Goal: Transaction & Acquisition: Purchase product/service

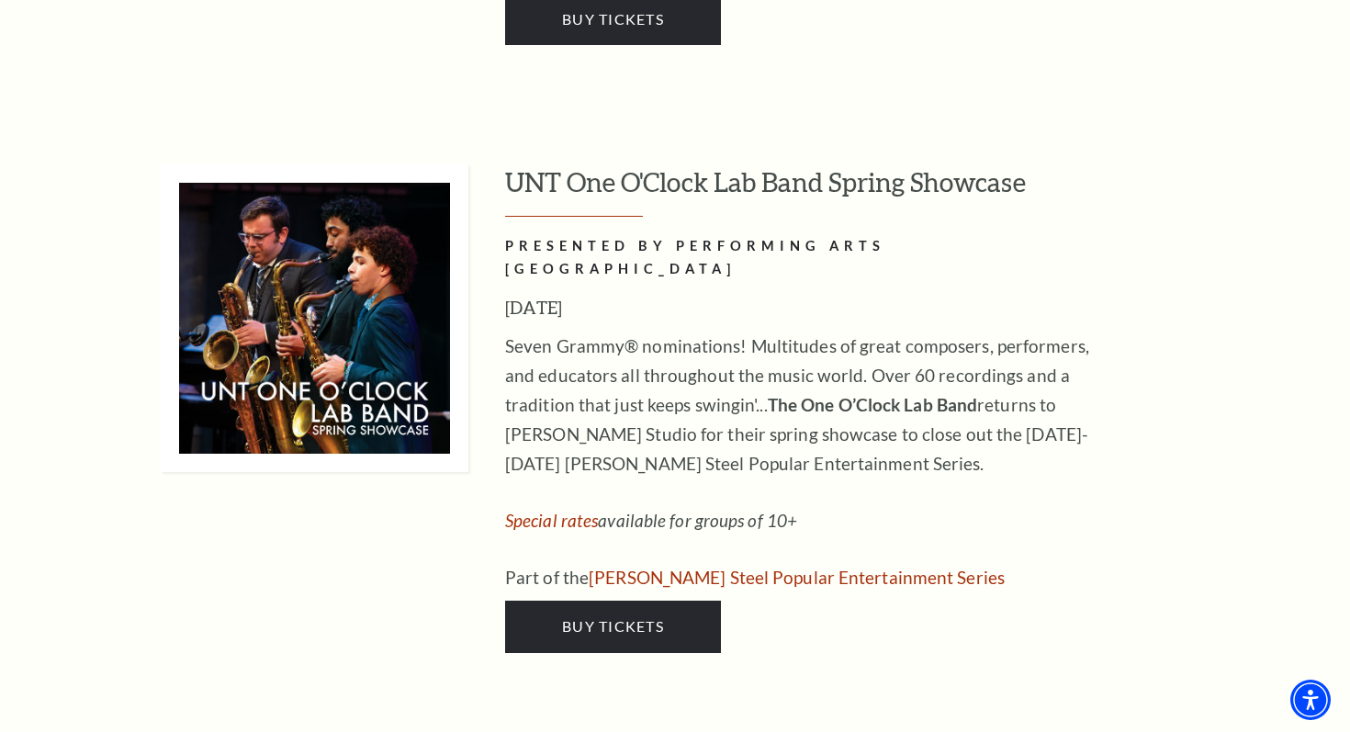
scroll to position [9684, 0]
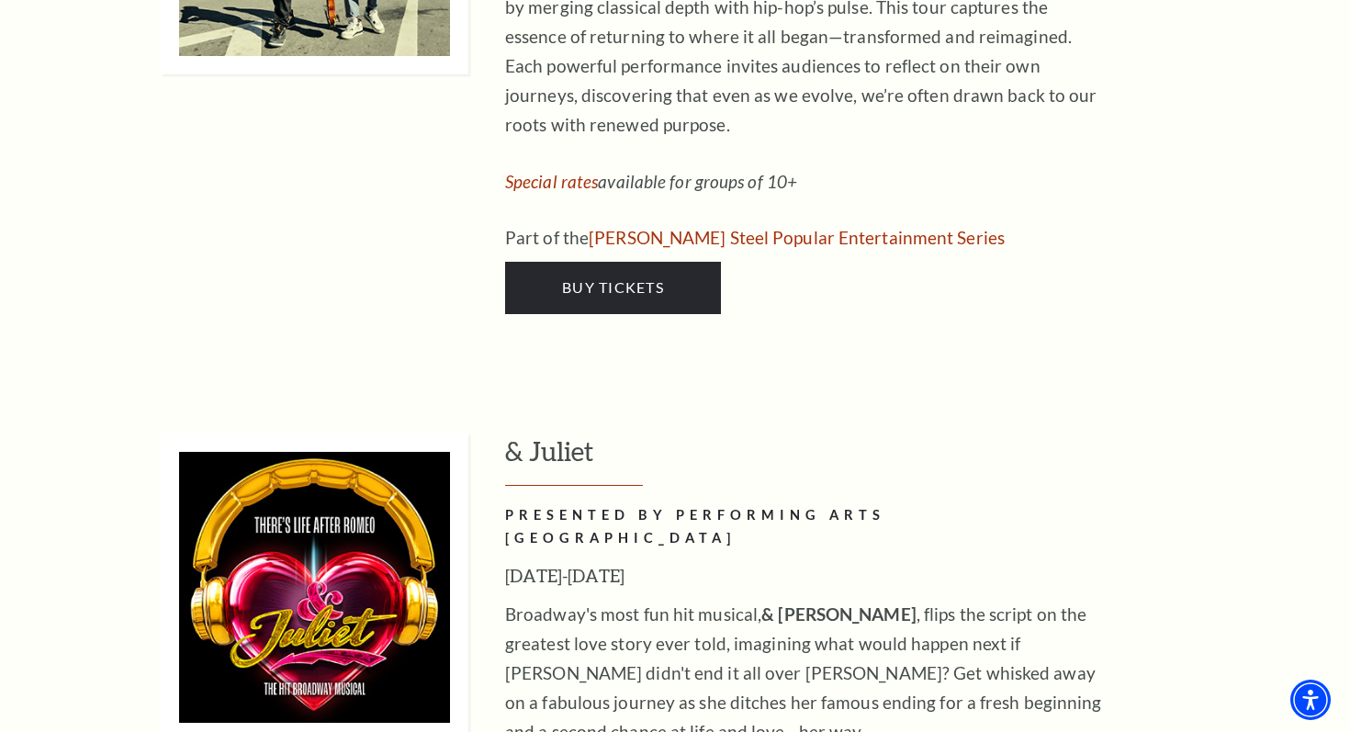
scroll to position [5925, 0]
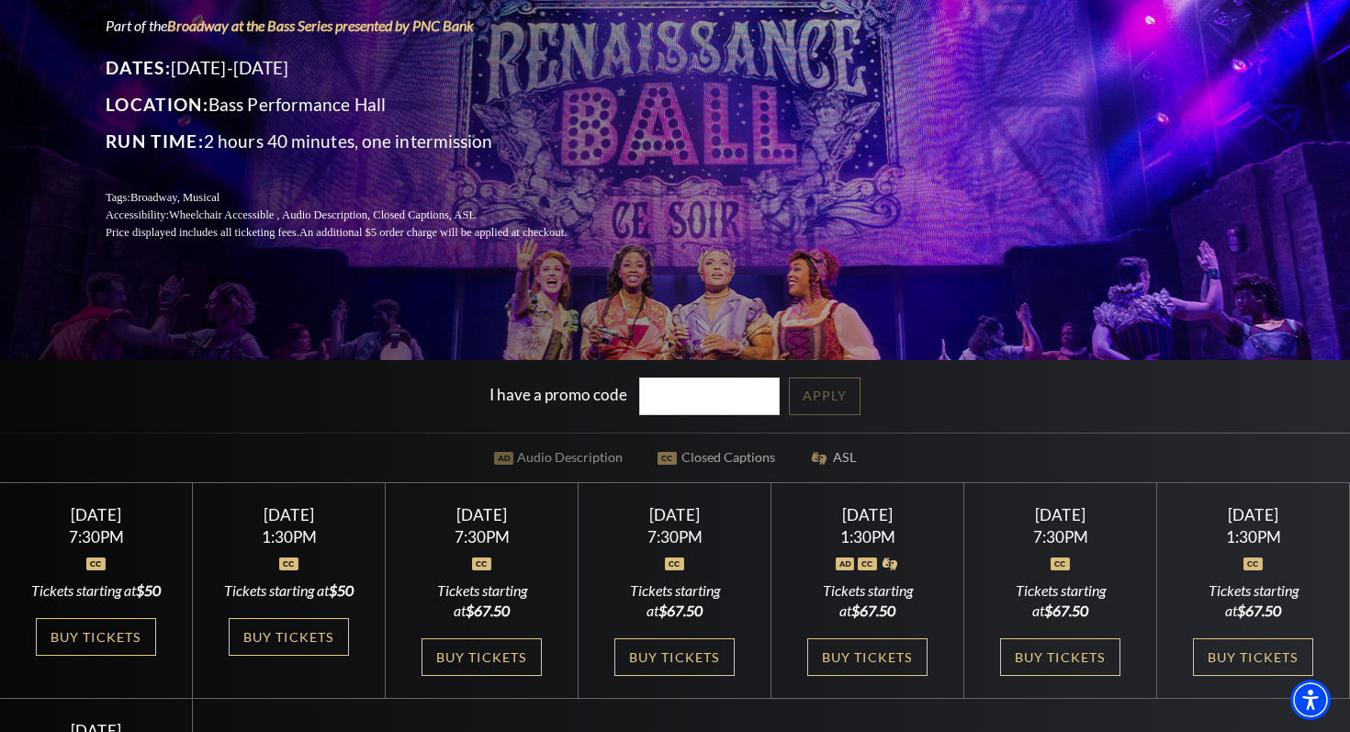
scroll to position [220, 0]
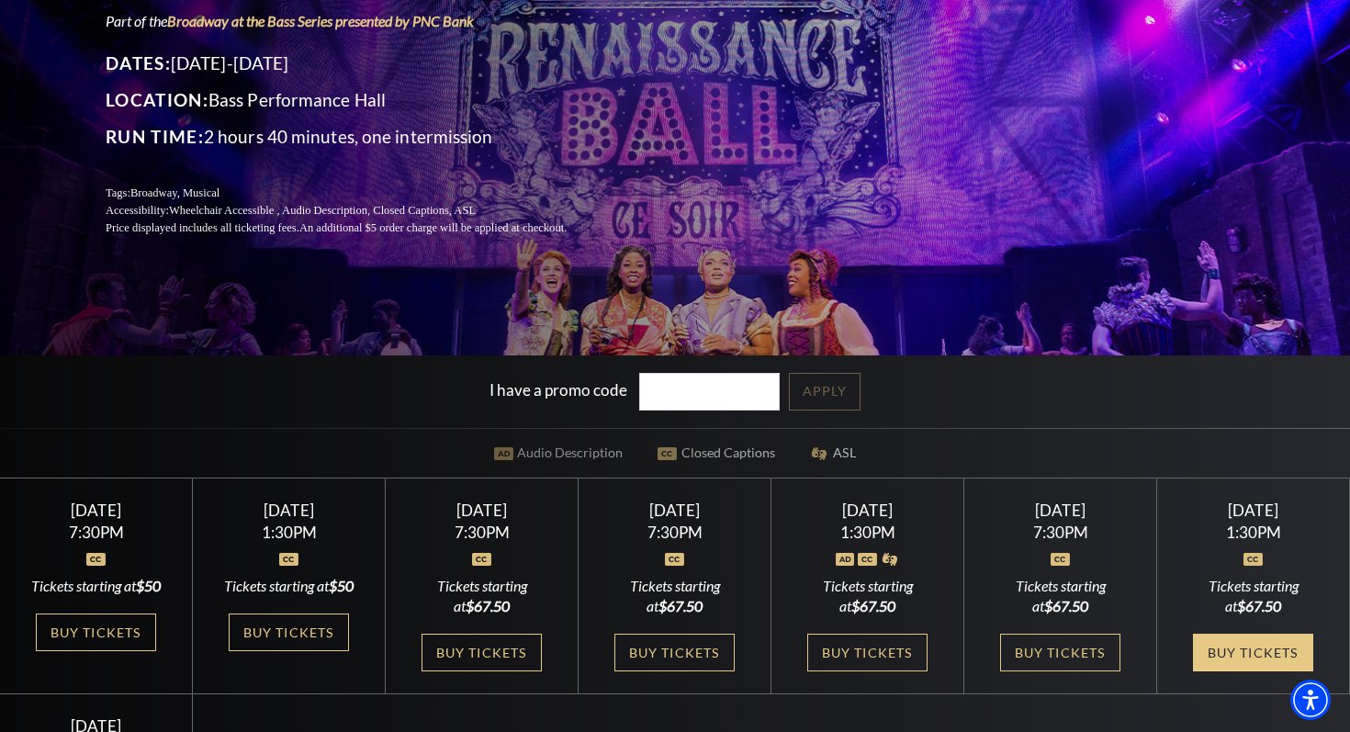
click at [1241, 672] on link "Buy Tickets" at bounding box center [1252, 653] width 119 height 38
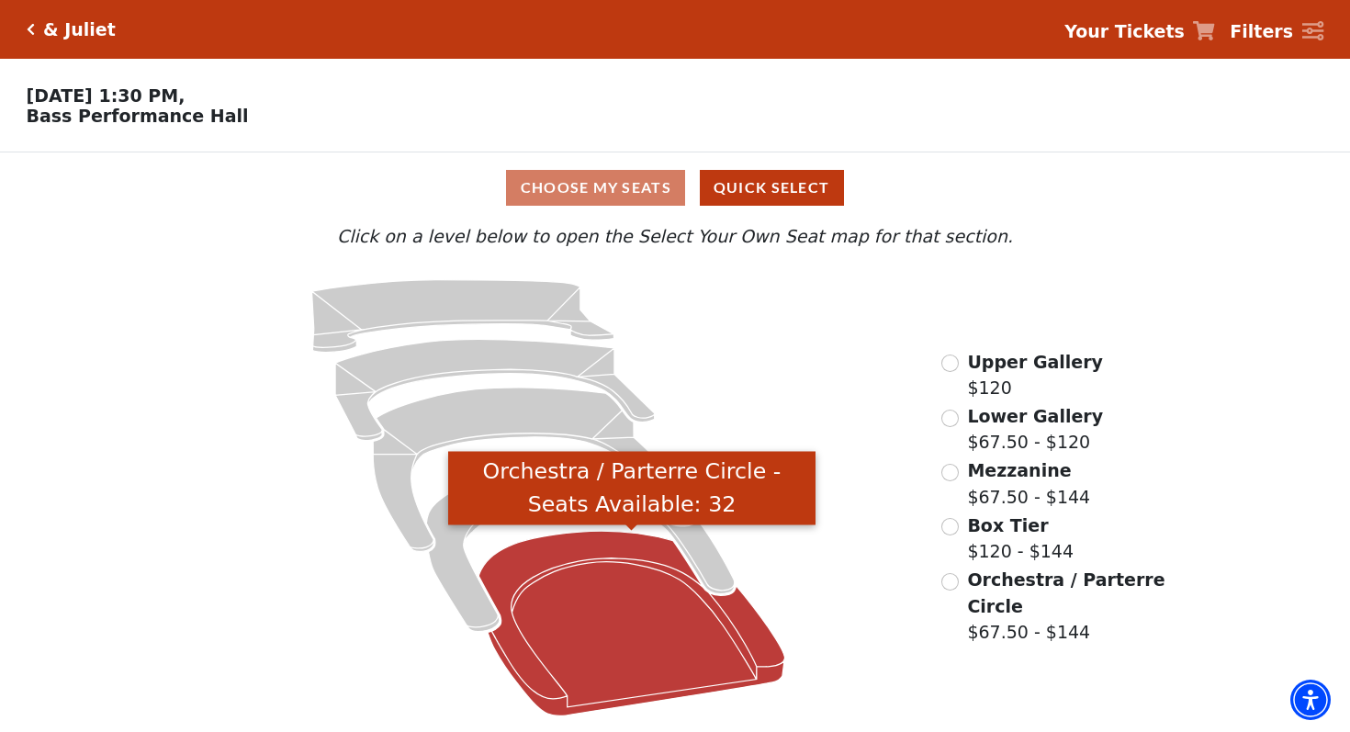
click at [652, 584] on icon "Orchestra / Parterre Circle - Seats Available: 32" at bounding box center [632, 624] width 307 height 185
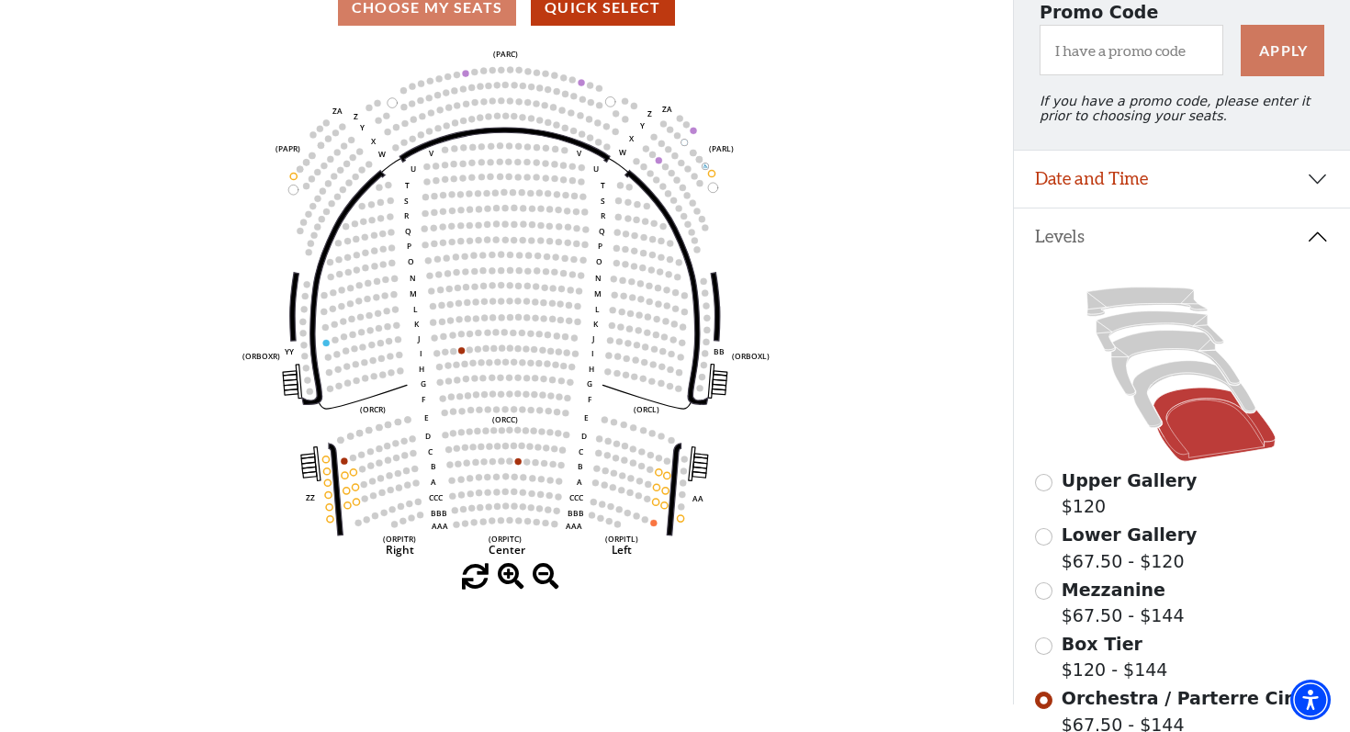
scroll to position [185, 0]
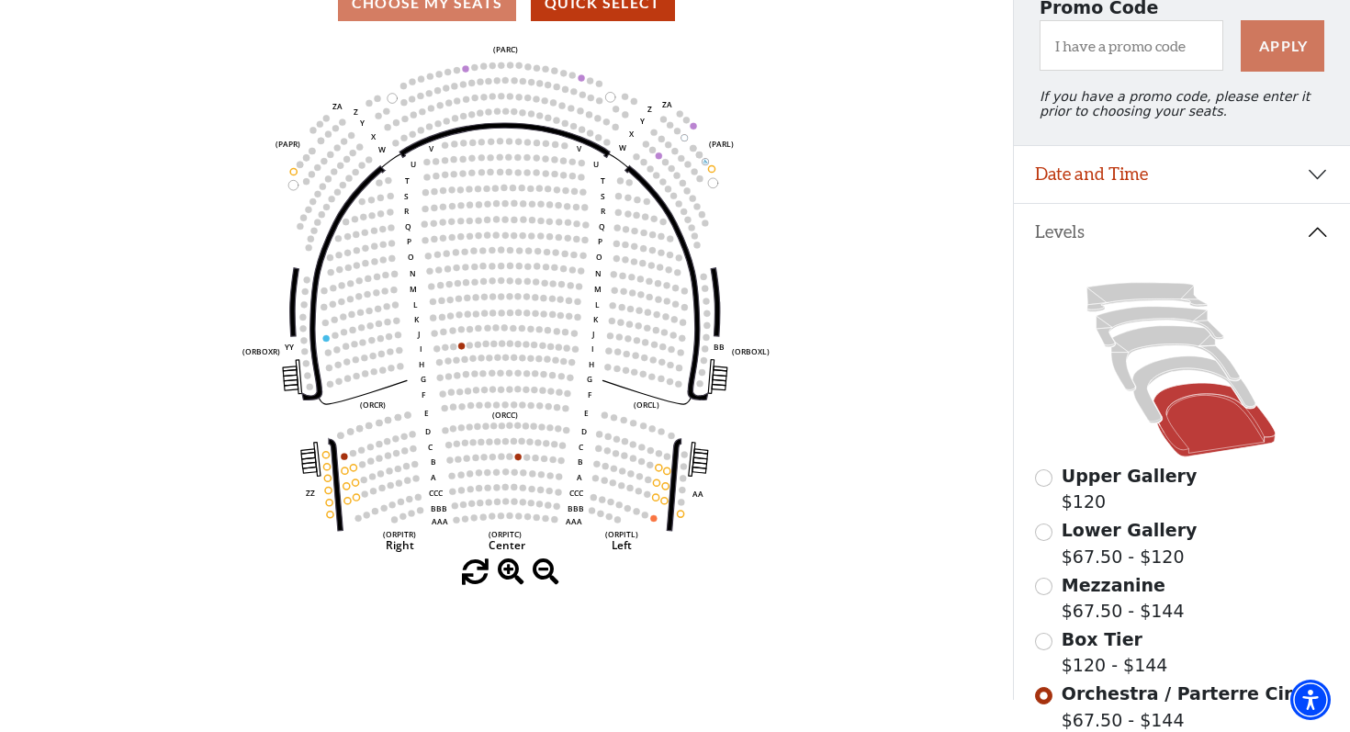
click at [547, 299] on circle at bounding box center [544, 298] width 6 height 6
click at [555, 119] on circle at bounding box center [557, 120] width 6 height 6
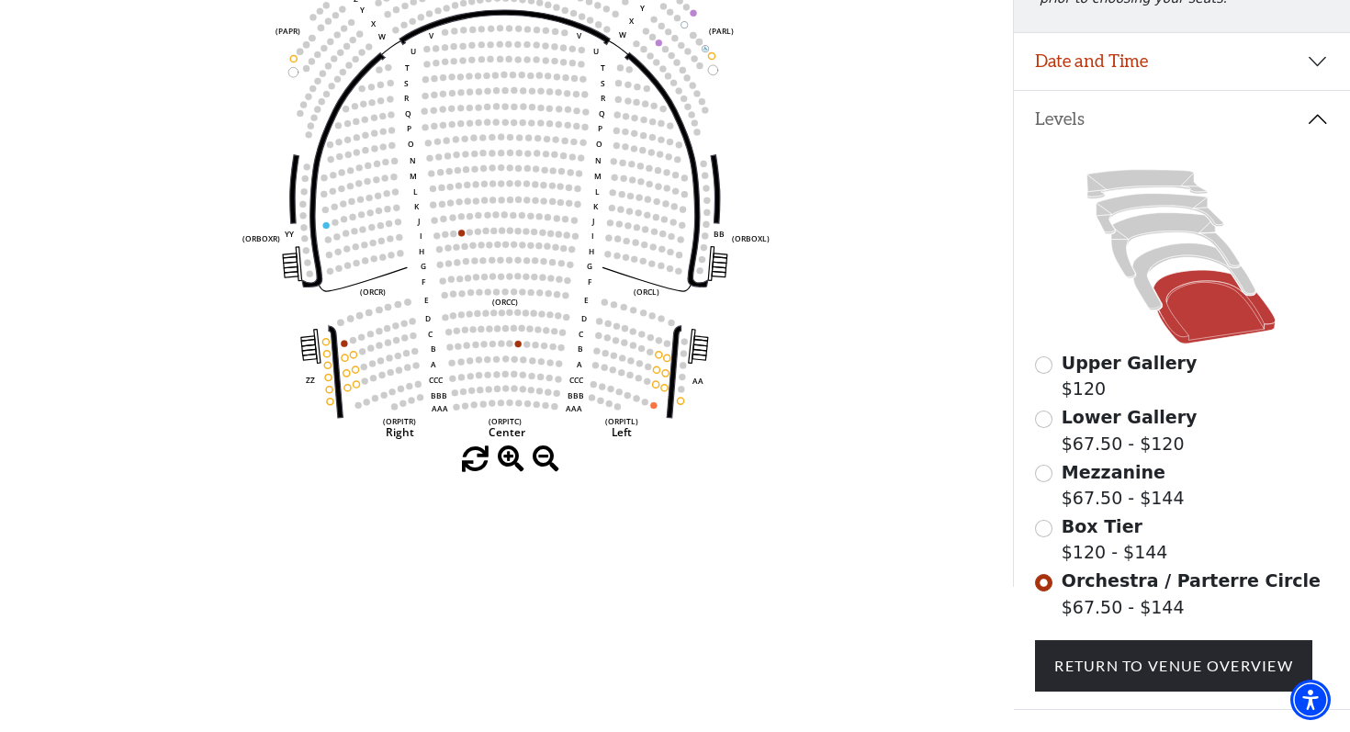
scroll to position [301, 0]
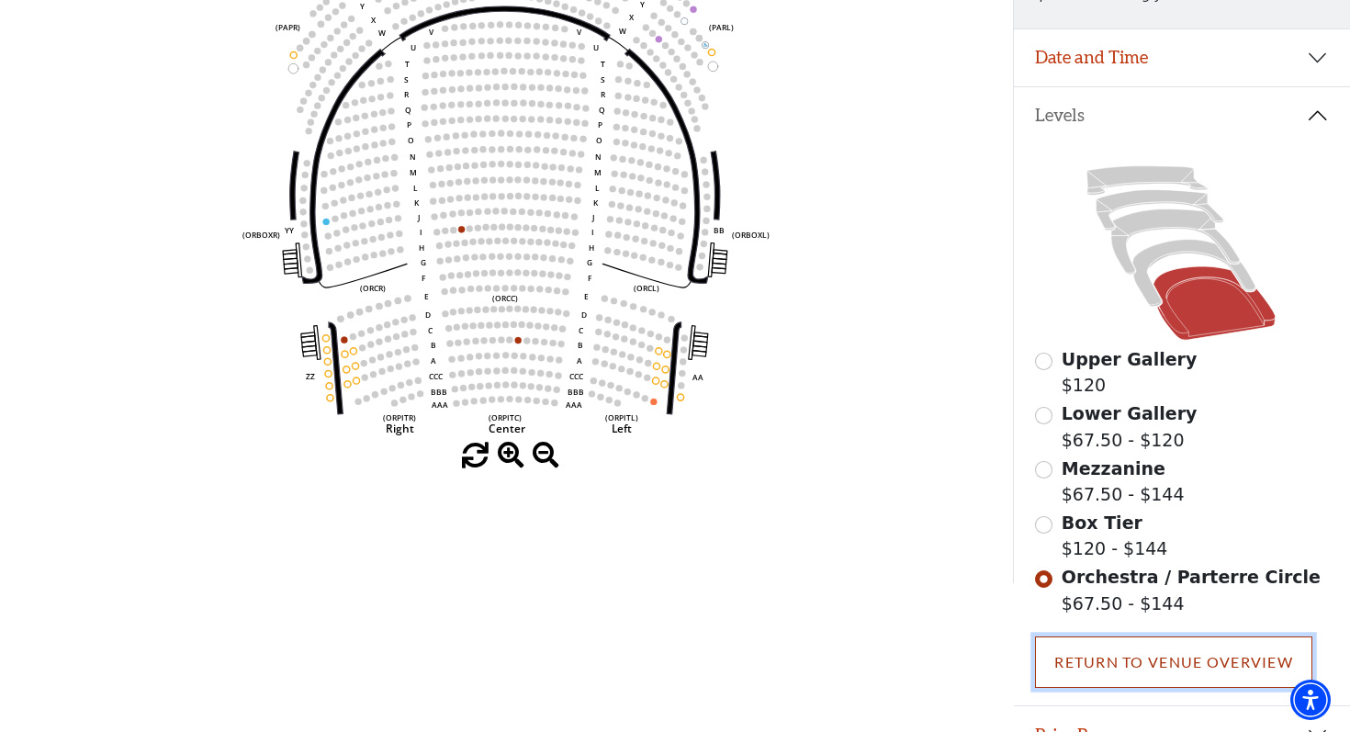
click at [1090, 660] on link "Return To Venue Overview" at bounding box center [1173, 662] width 277 height 51
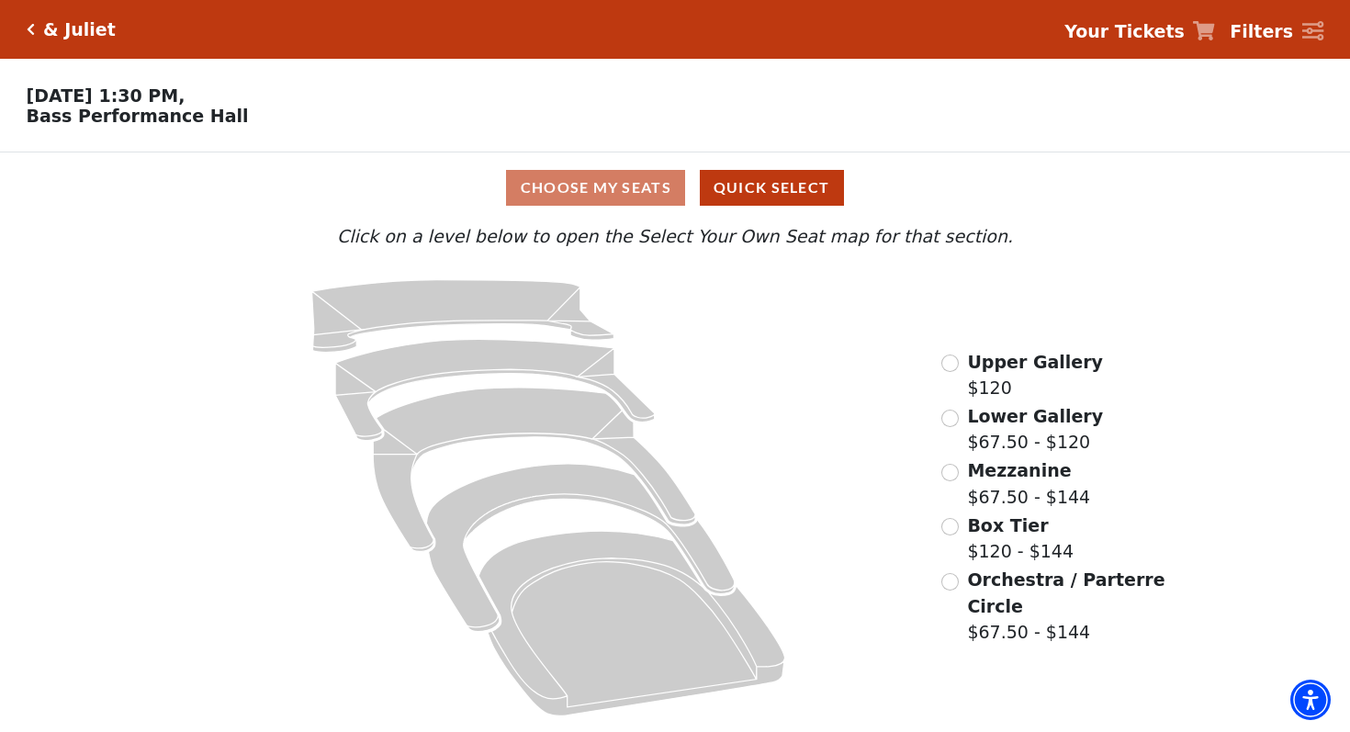
scroll to position [0, 0]
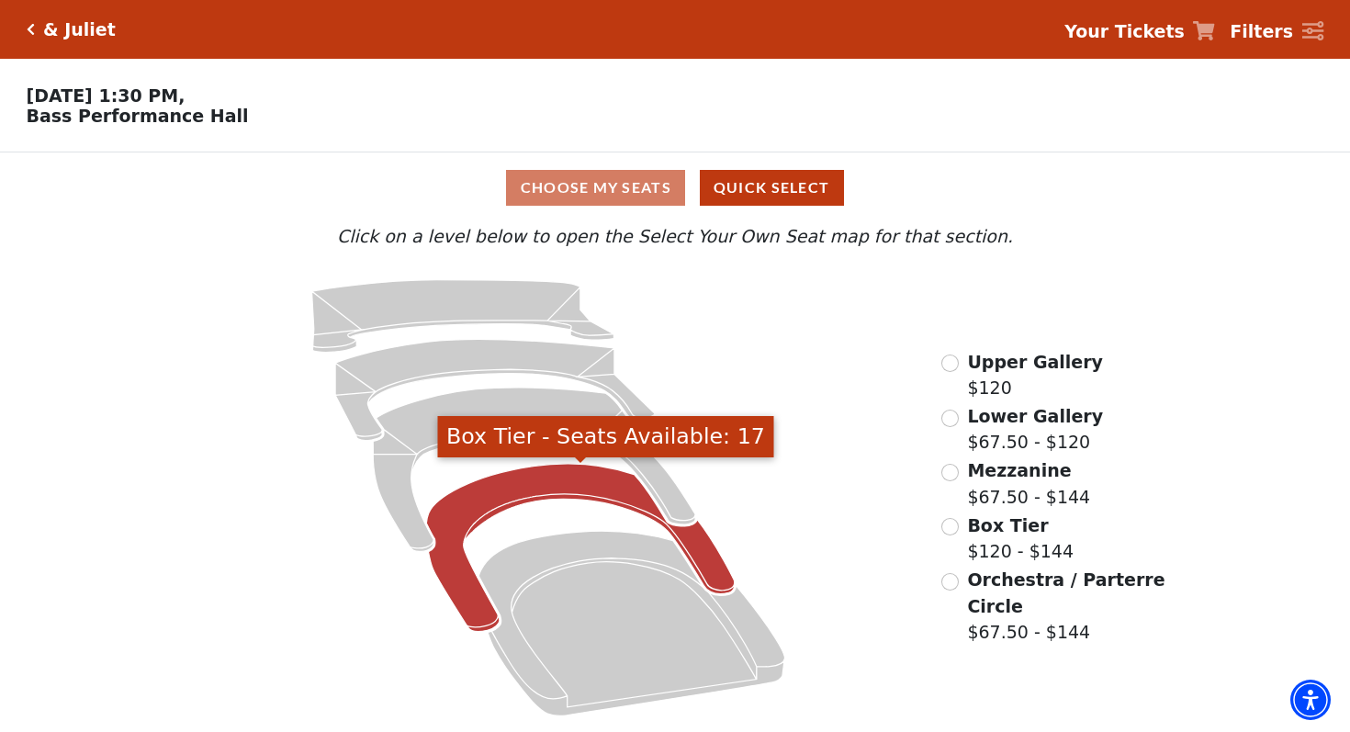
click at [529, 487] on icon "Box Tier - Seats Available: 17" at bounding box center [580, 548] width 309 height 168
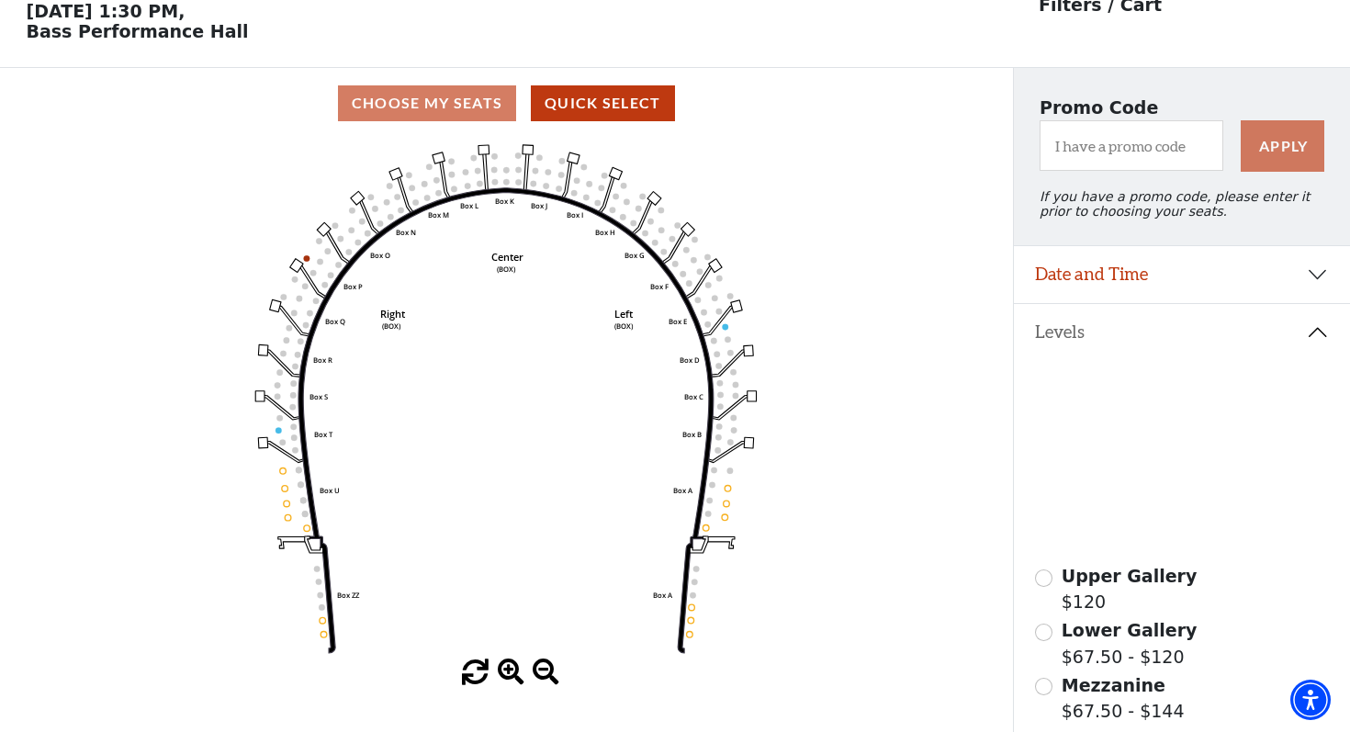
scroll to position [85, 0]
click at [1131, 445] on icon at bounding box center [1176, 458] width 129 height 65
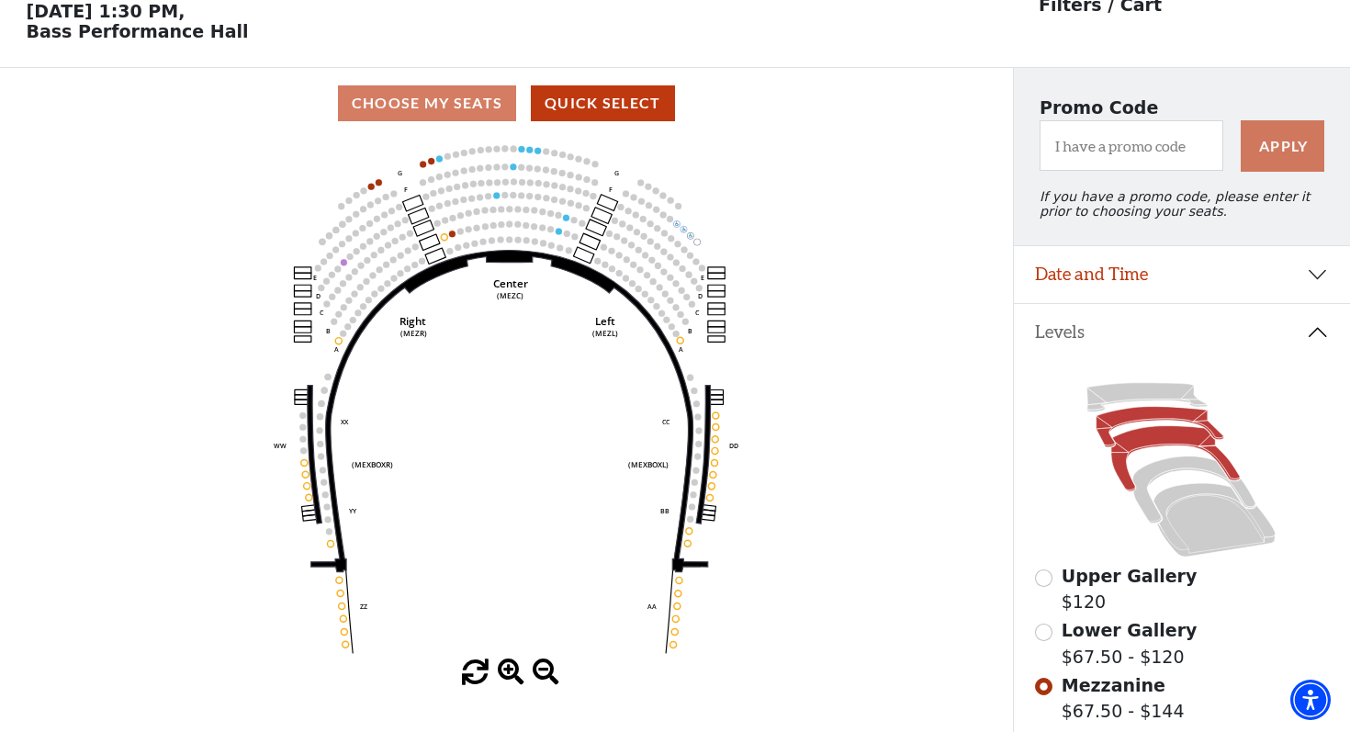
click at [1135, 414] on icon at bounding box center [1161, 427] width 128 height 40
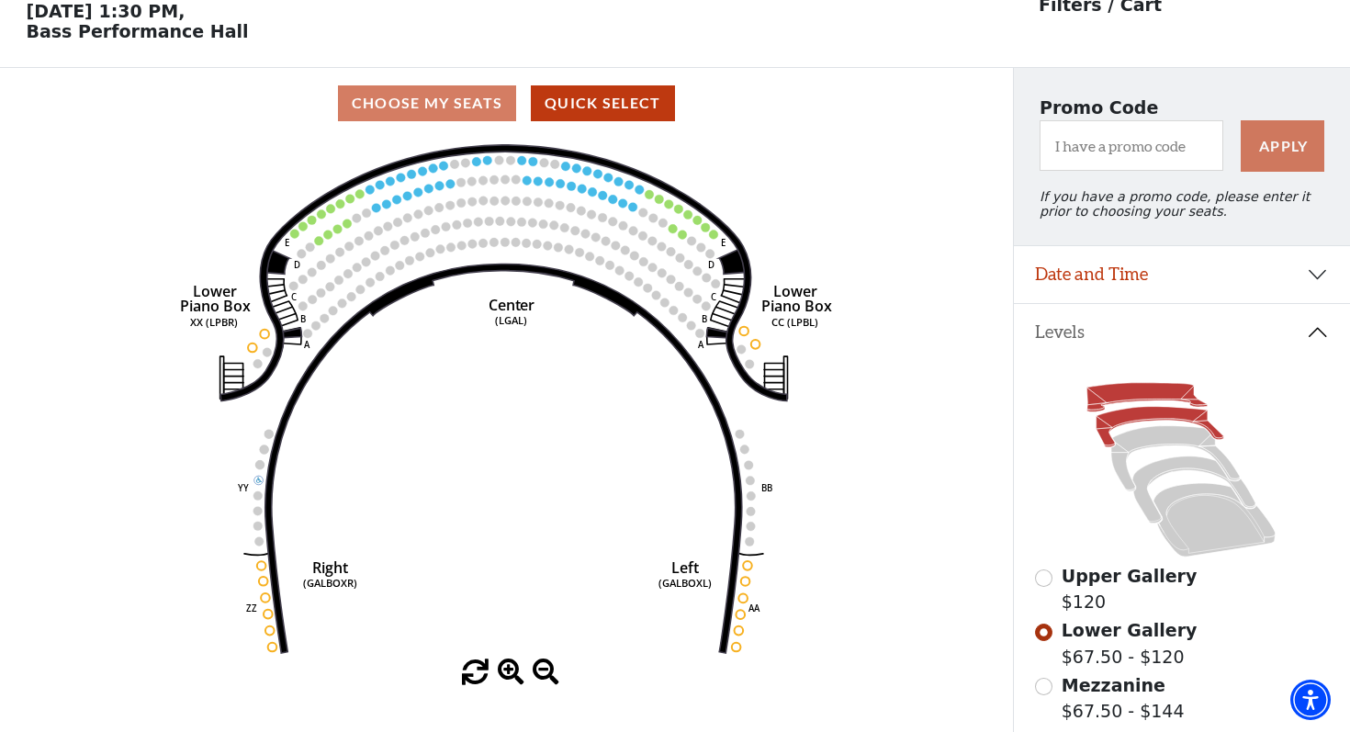
click at [1112, 401] on icon at bounding box center [1148, 397] width 121 height 29
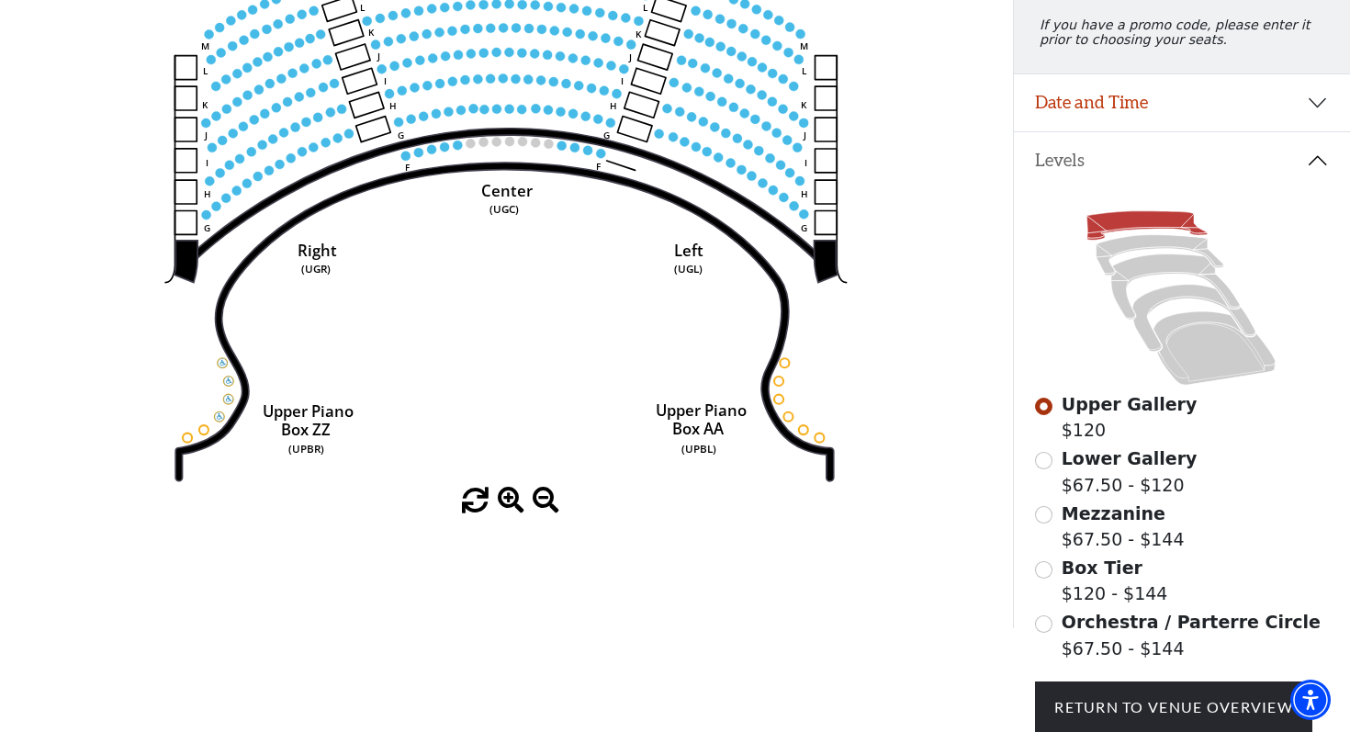
scroll to position [0, 0]
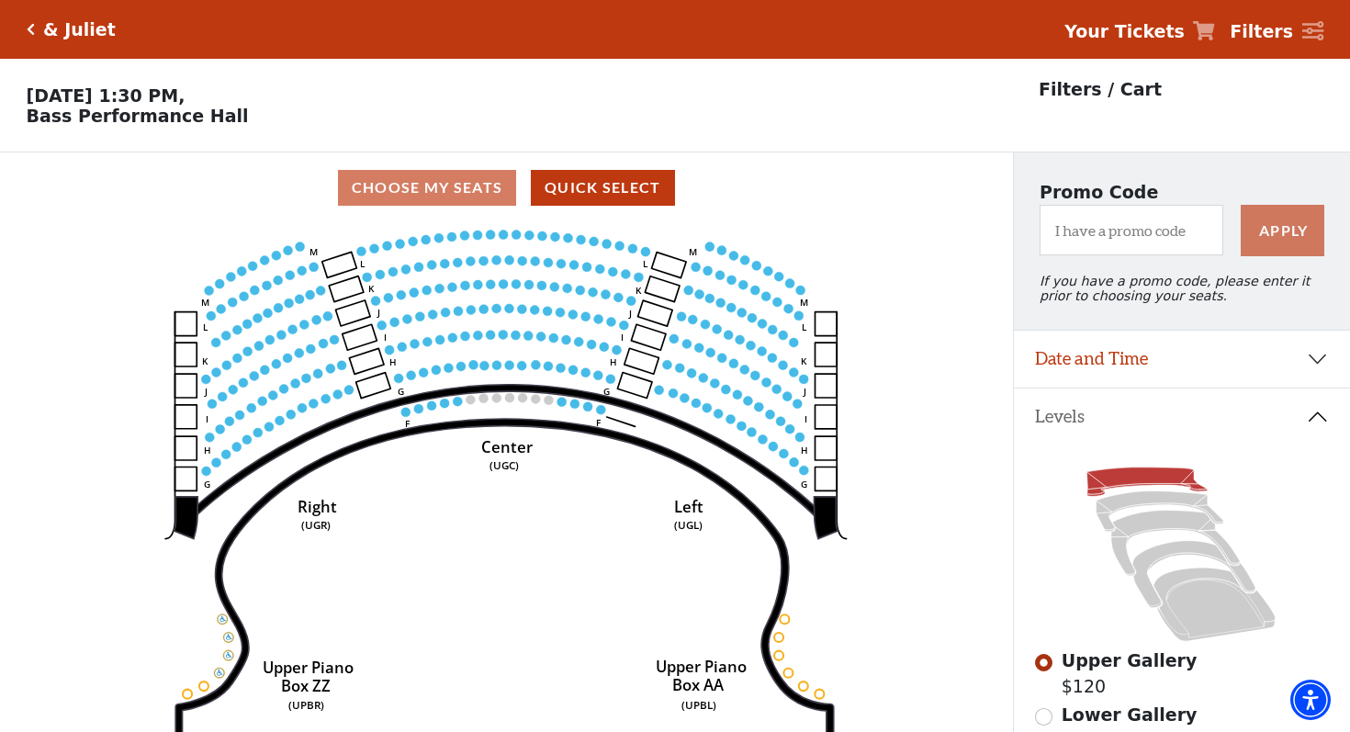
click at [29, 23] on icon "Click here to go back to filters" at bounding box center [31, 29] width 8 height 13
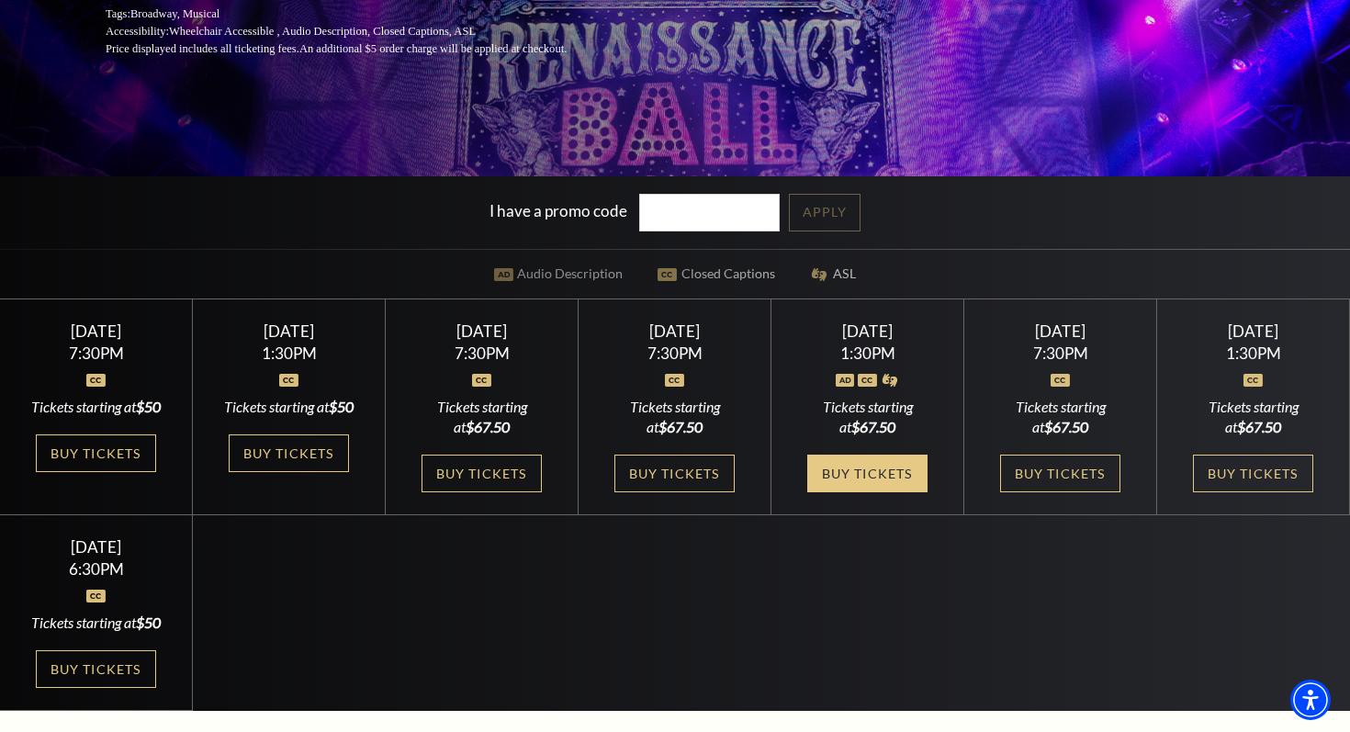
scroll to position [430, 0]
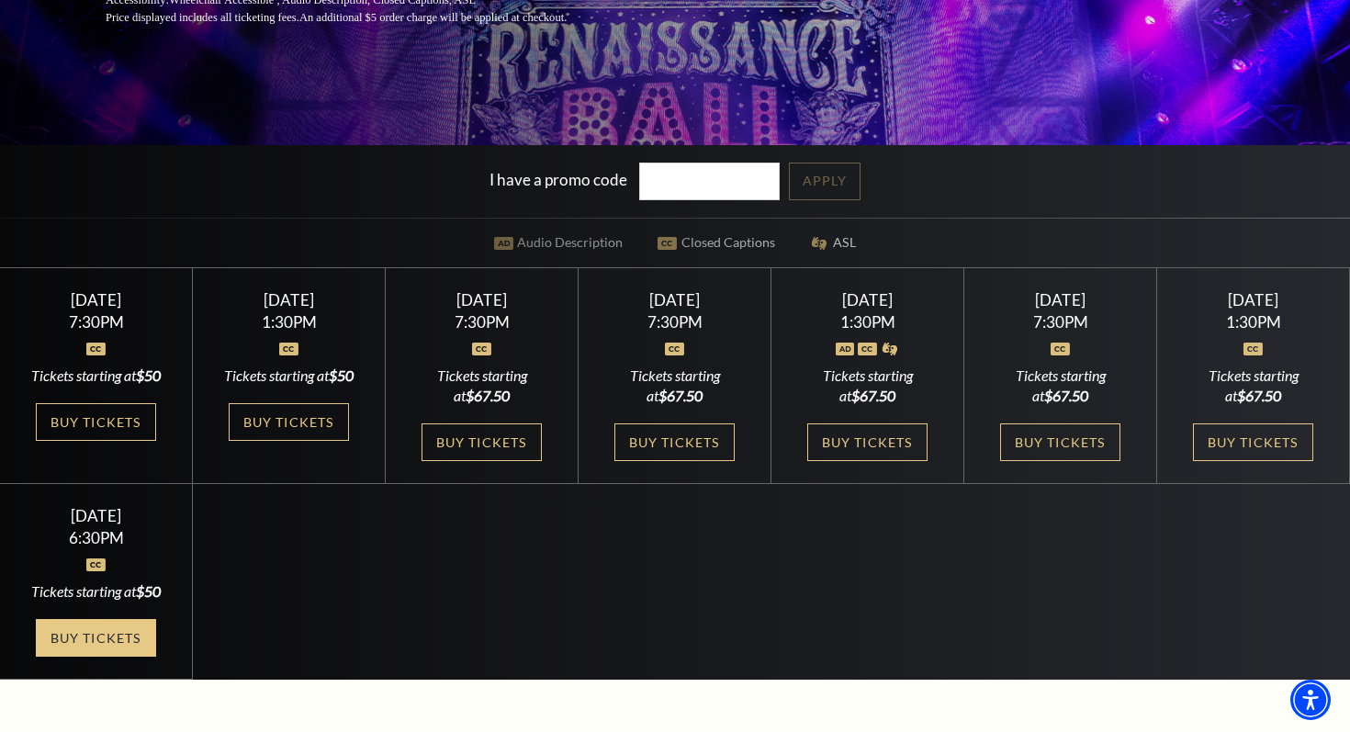
click at [78, 657] on link "Buy Tickets" at bounding box center [95, 638] width 119 height 38
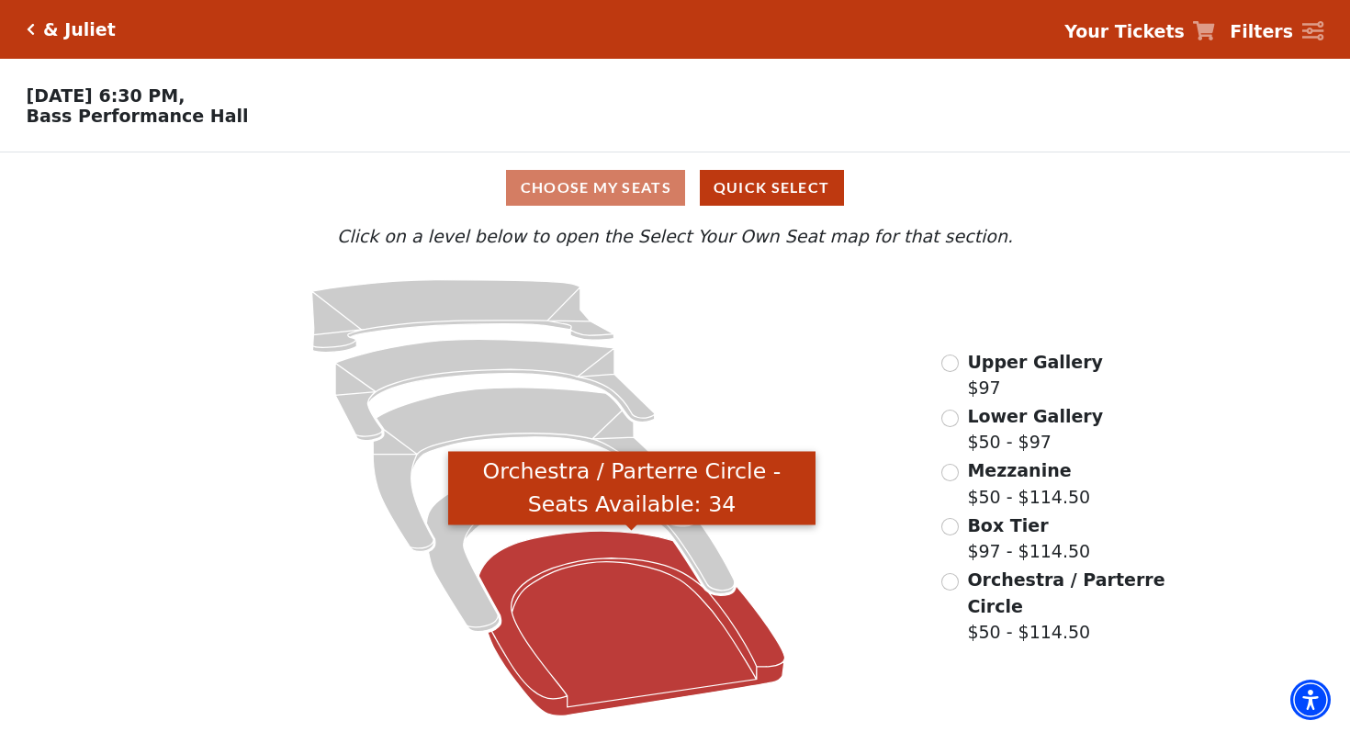
click at [604, 618] on icon "Orchestra / Parterre Circle - Seats Available: 34" at bounding box center [632, 624] width 307 height 185
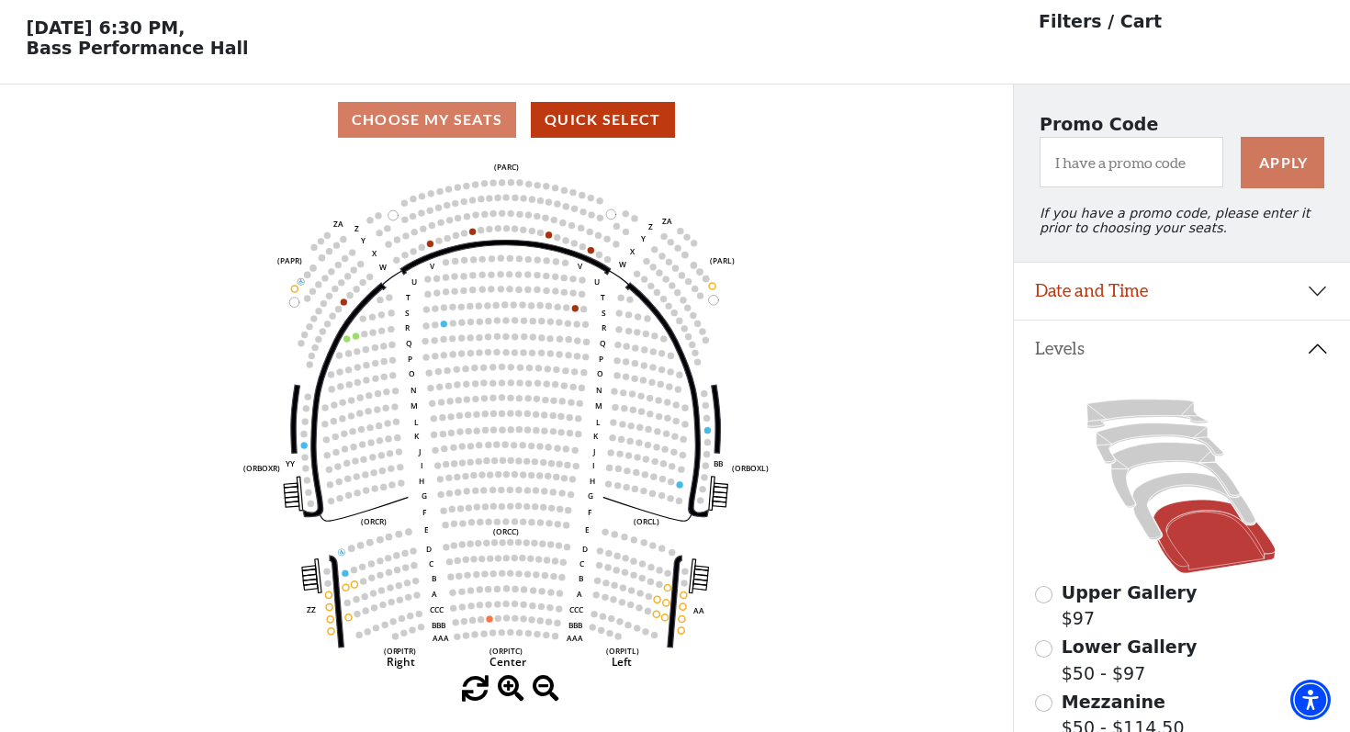
scroll to position [85, 0]
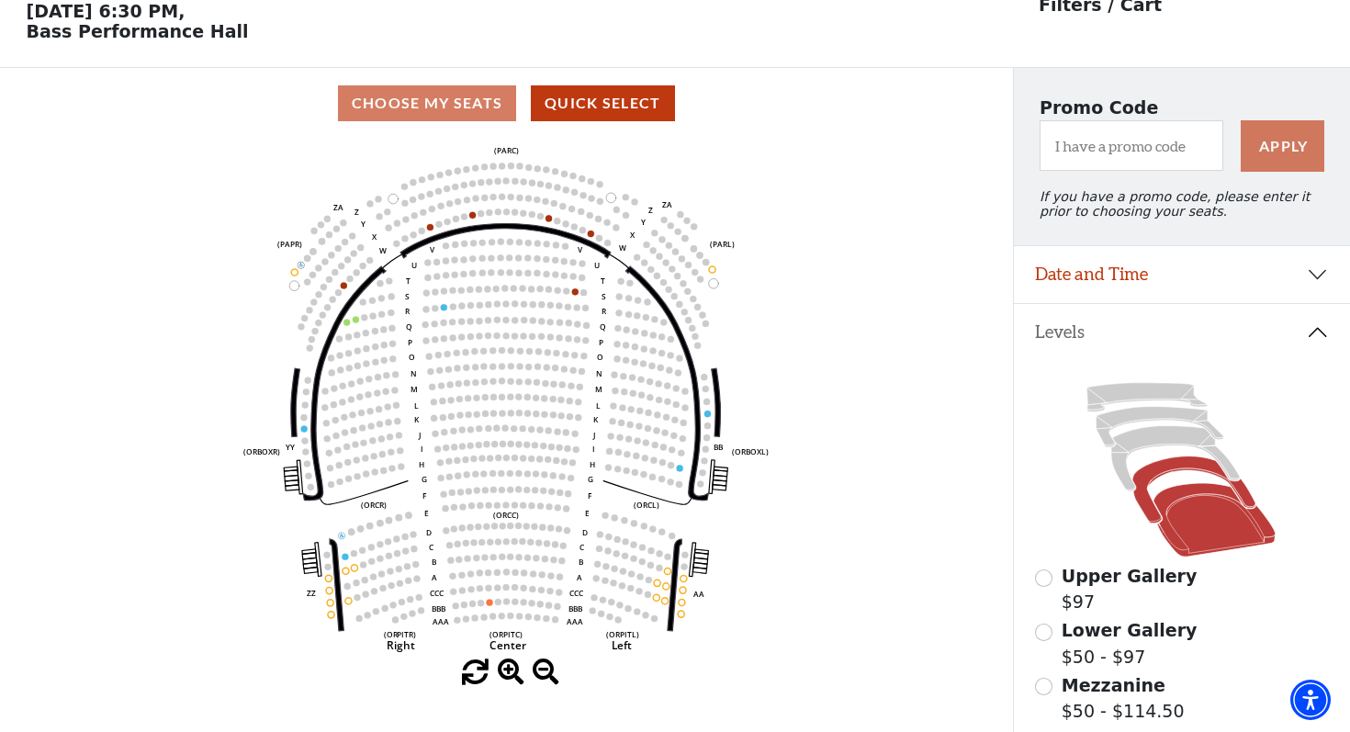
click at [1161, 469] on icon at bounding box center [1195, 490] width 123 height 67
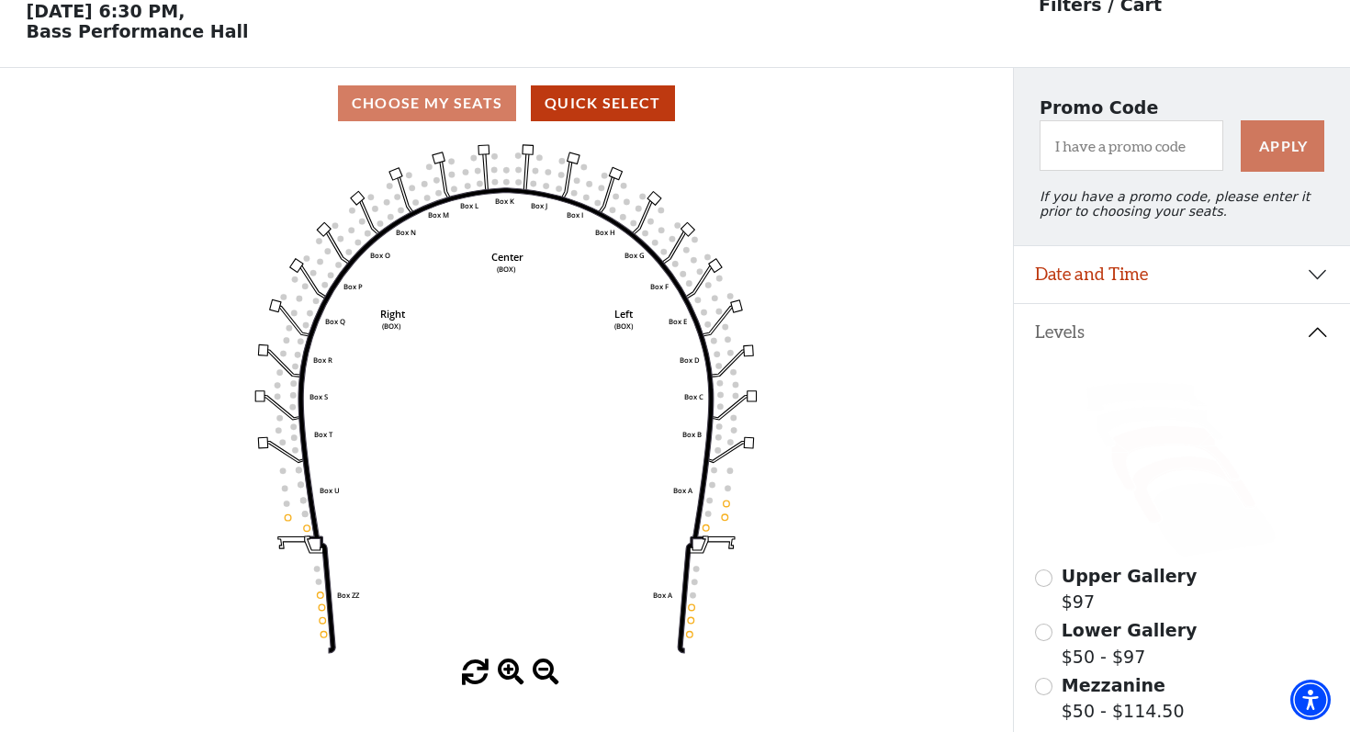
click at [1140, 439] on icon at bounding box center [1176, 458] width 129 height 65
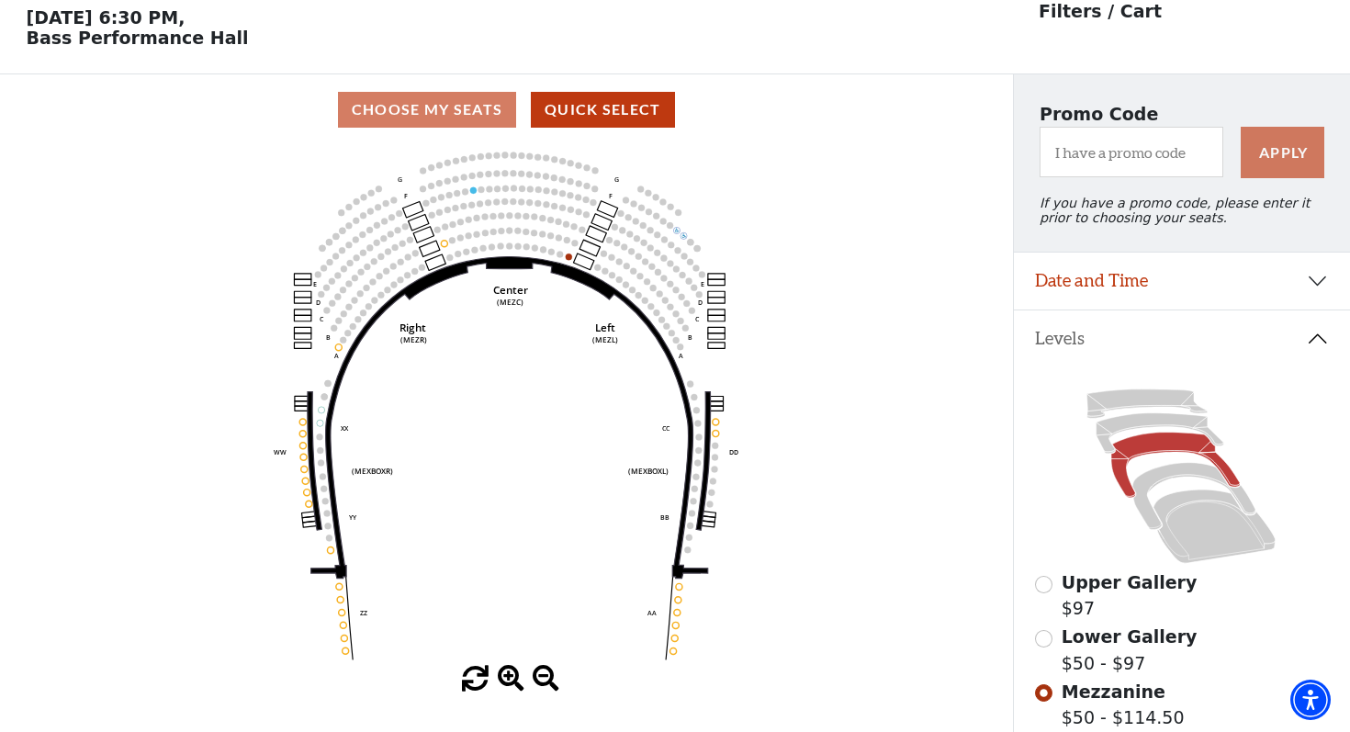
scroll to position [0, 0]
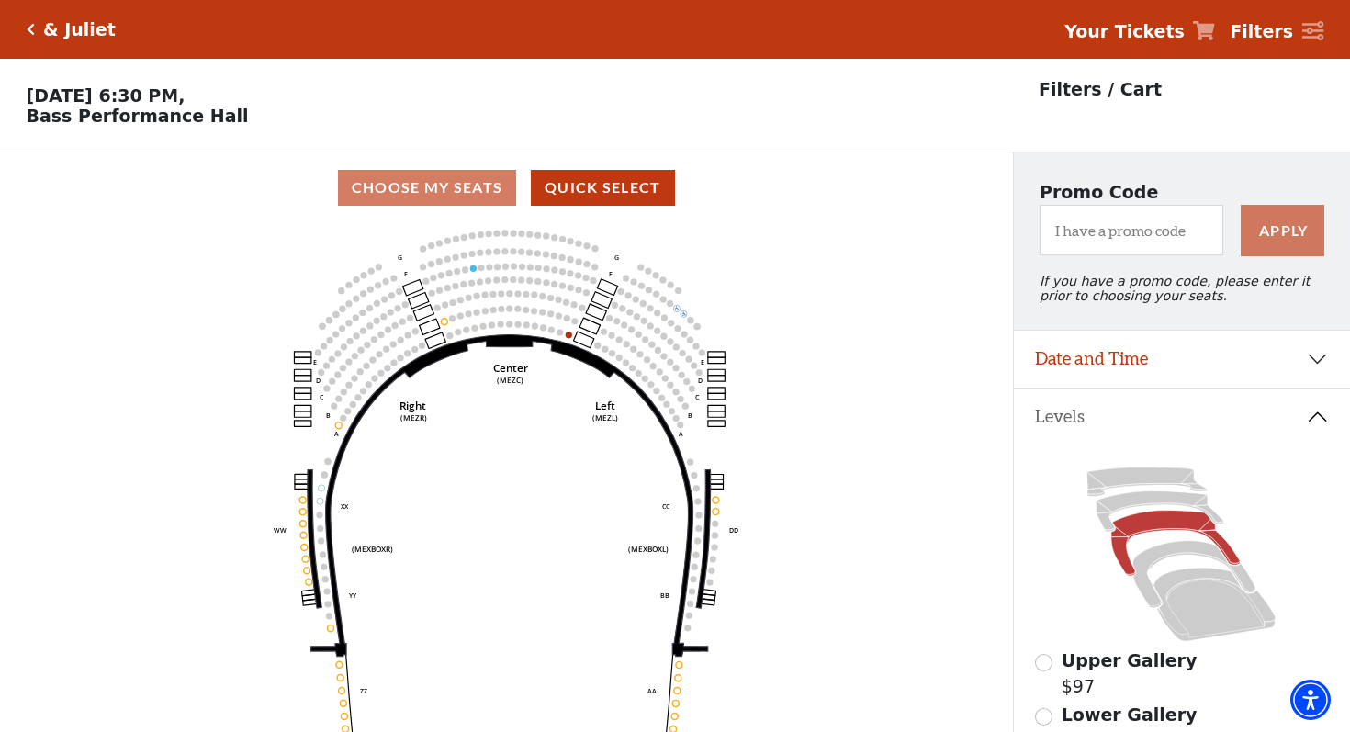
click at [27, 24] on icon "Click here to go back to filters" at bounding box center [31, 29] width 8 height 13
